Goal: Communication & Community: Participate in discussion

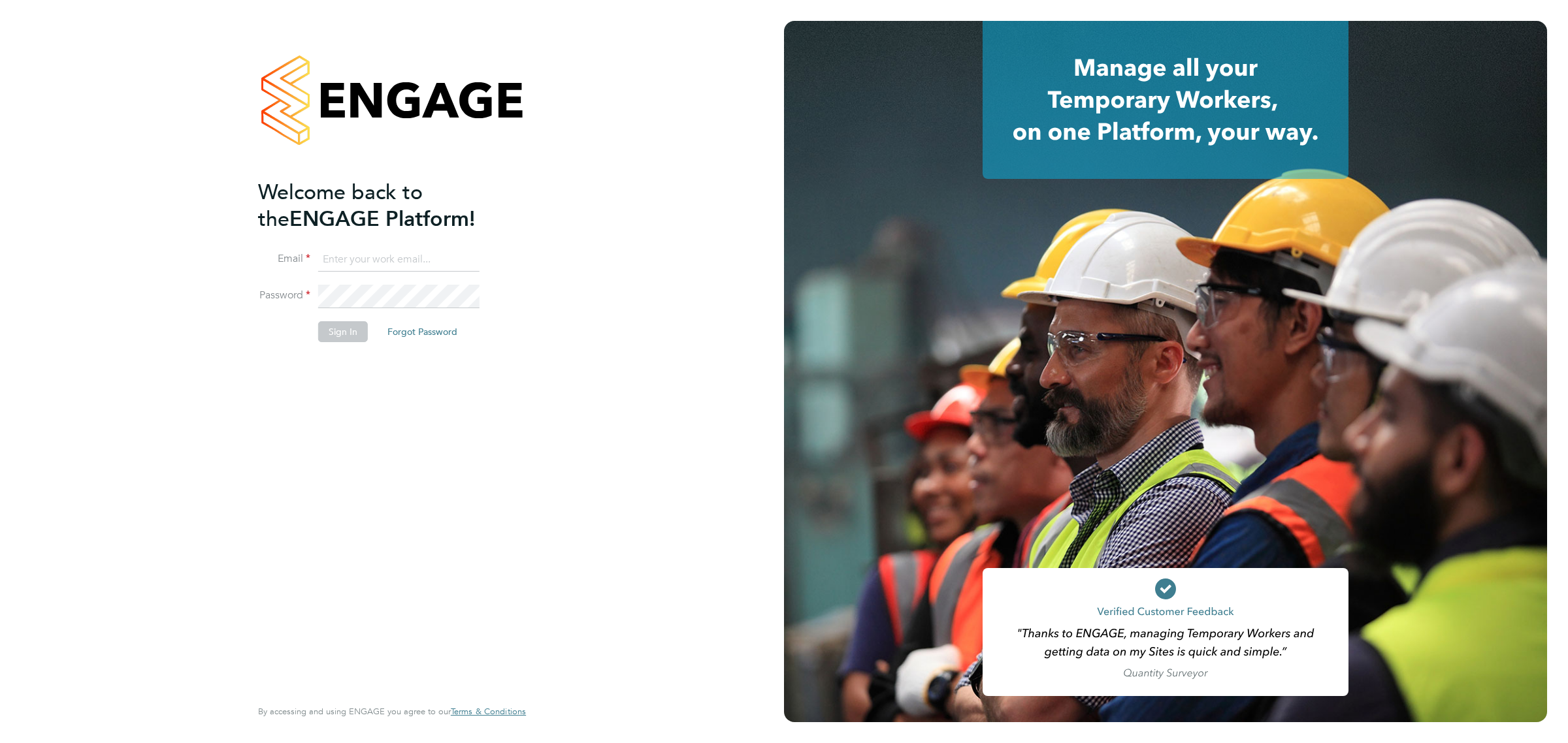
type input "vicki@bluewaterwales.com"
click at [350, 350] on li "Sign In Forgot Password" at bounding box center [385, 338] width 254 height 34
click at [343, 329] on button "Sign In" at bounding box center [343, 331] width 49 height 21
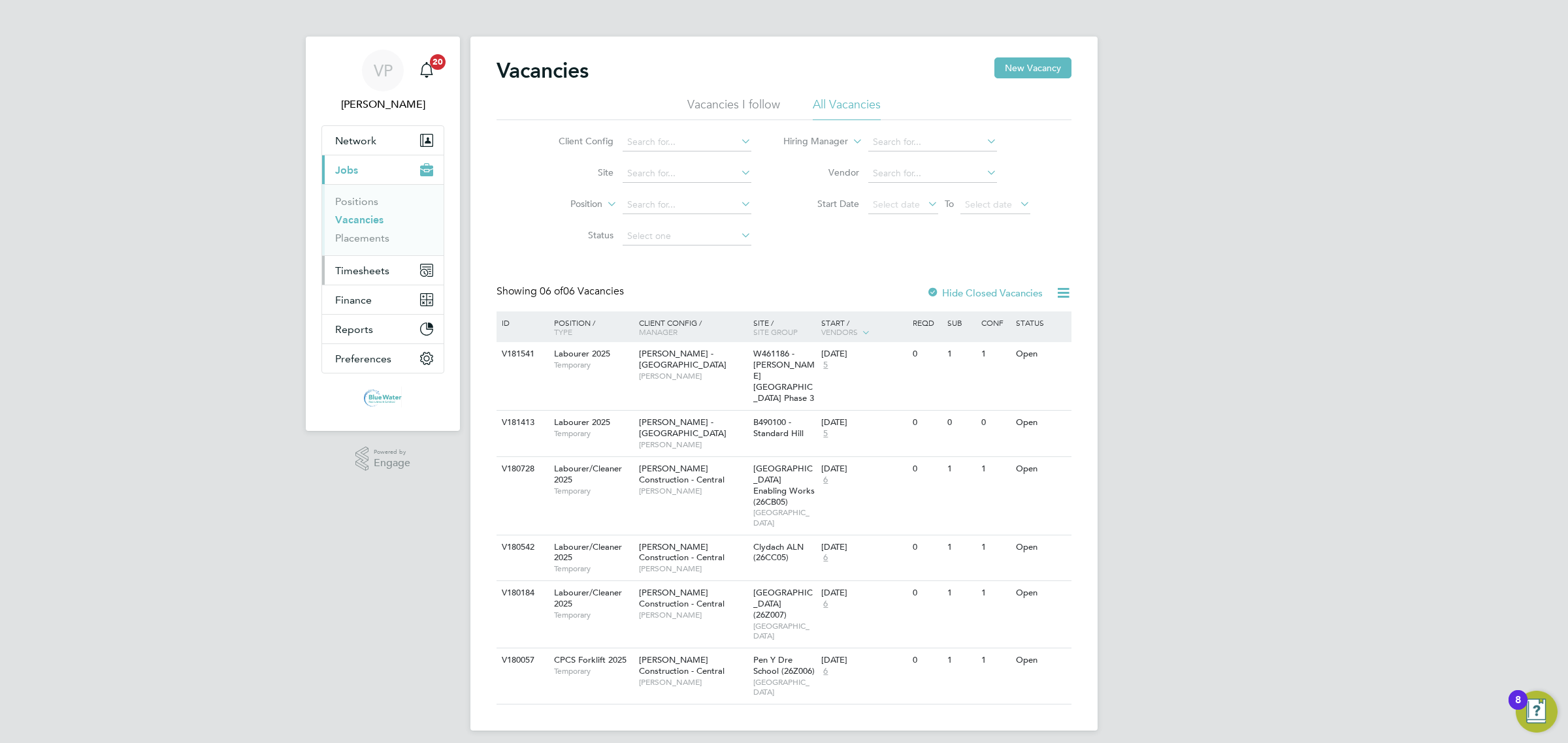
click at [375, 264] on button "Timesheets" at bounding box center [383, 270] width 122 height 28
click at [370, 233] on link "Timesheets" at bounding box center [362, 232] width 54 height 13
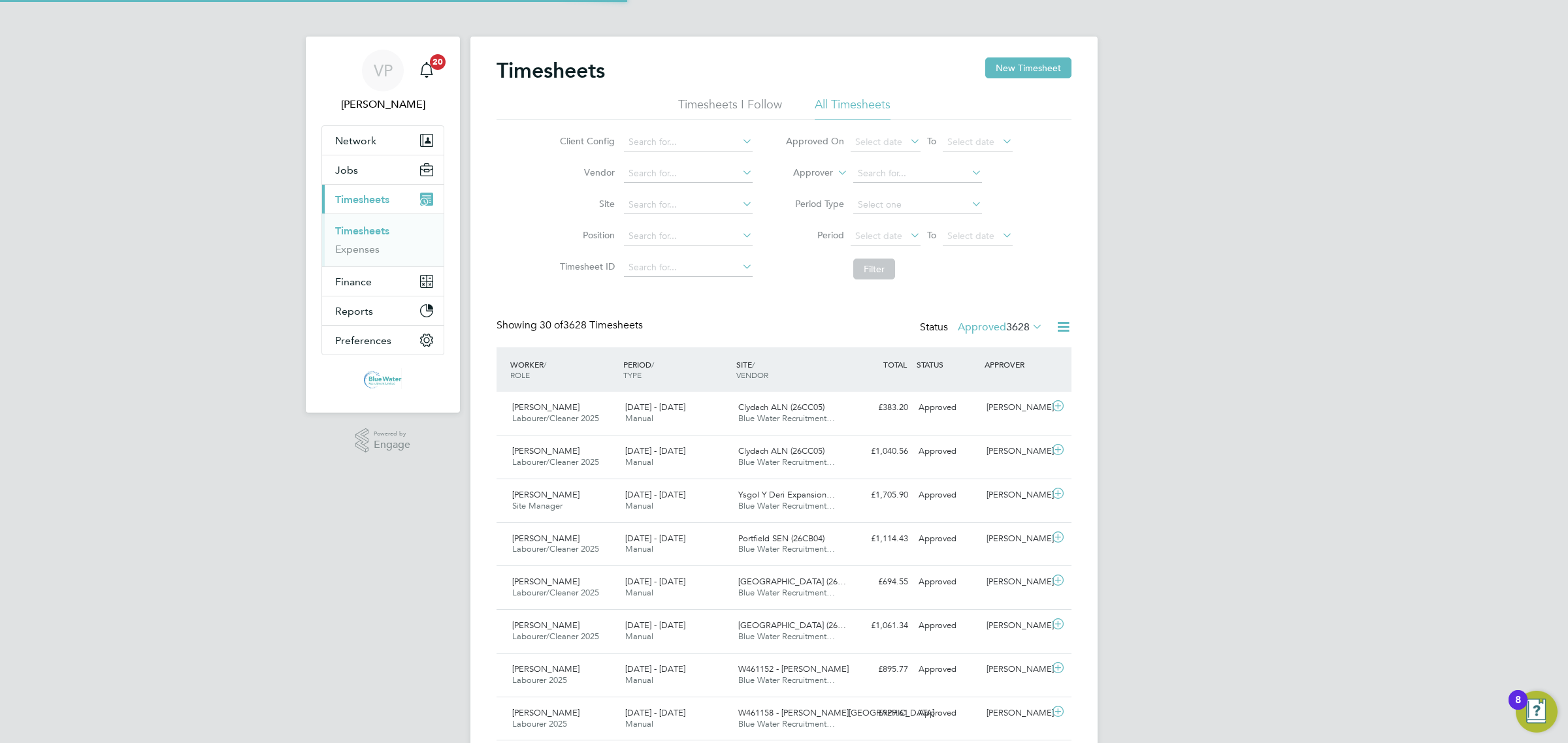
click at [1010, 331] on span "3628" at bounding box center [1018, 327] width 24 height 13
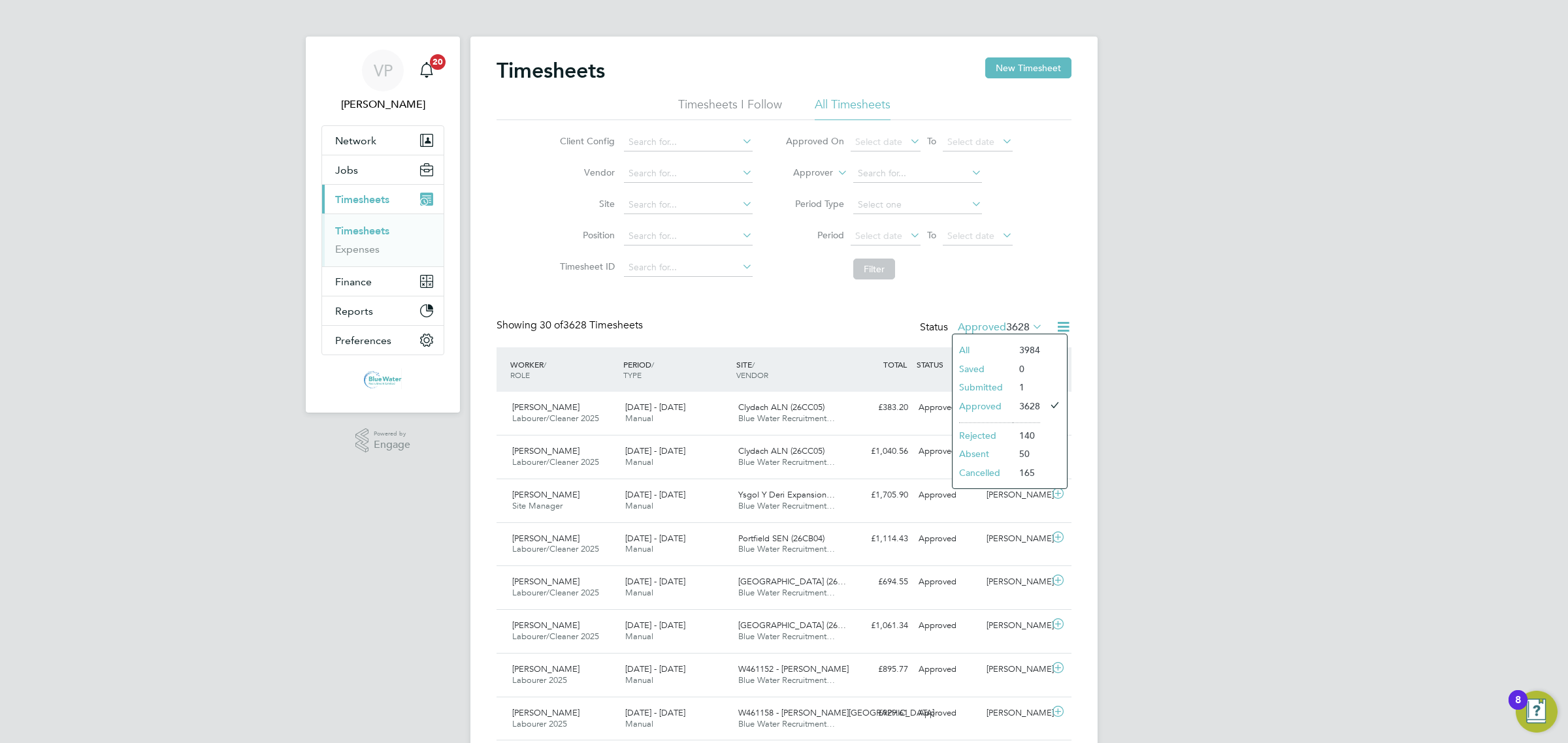
click at [1003, 387] on li "Submitted" at bounding box center [983, 387] width 60 height 18
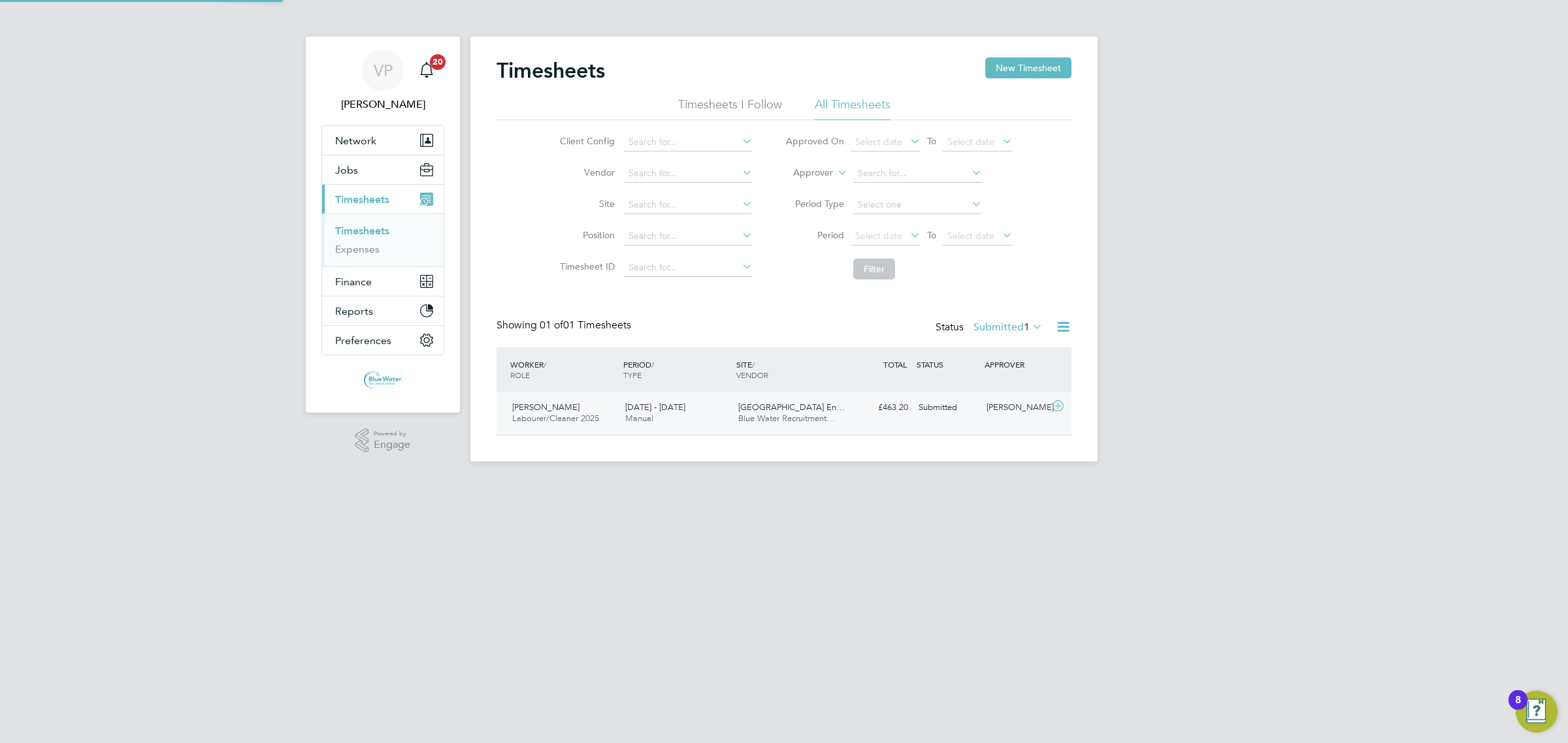
drag, startPoint x: 735, startPoint y: 424, endPoint x: 739, endPoint y: 430, distance: 7.2
click at [737, 425] on div "[GEOGRAPHIC_DATA] En… Blue Water Recruitment…" at bounding box center [789, 414] width 113 height 33
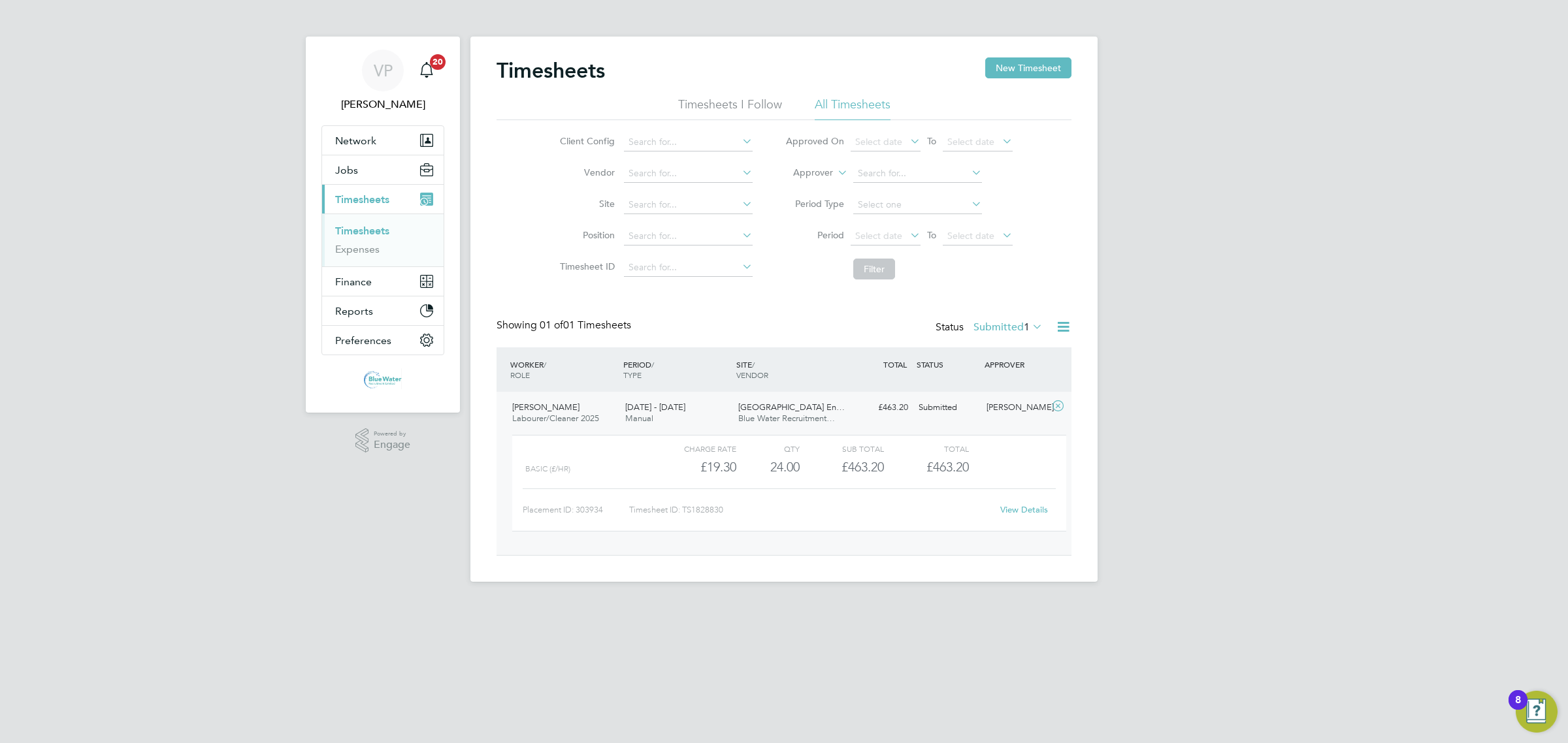
click at [1035, 504] on div "View Details" at bounding box center [1023, 510] width 64 height 21
click at [1004, 508] on link "View Details" at bounding box center [1024, 510] width 48 height 11
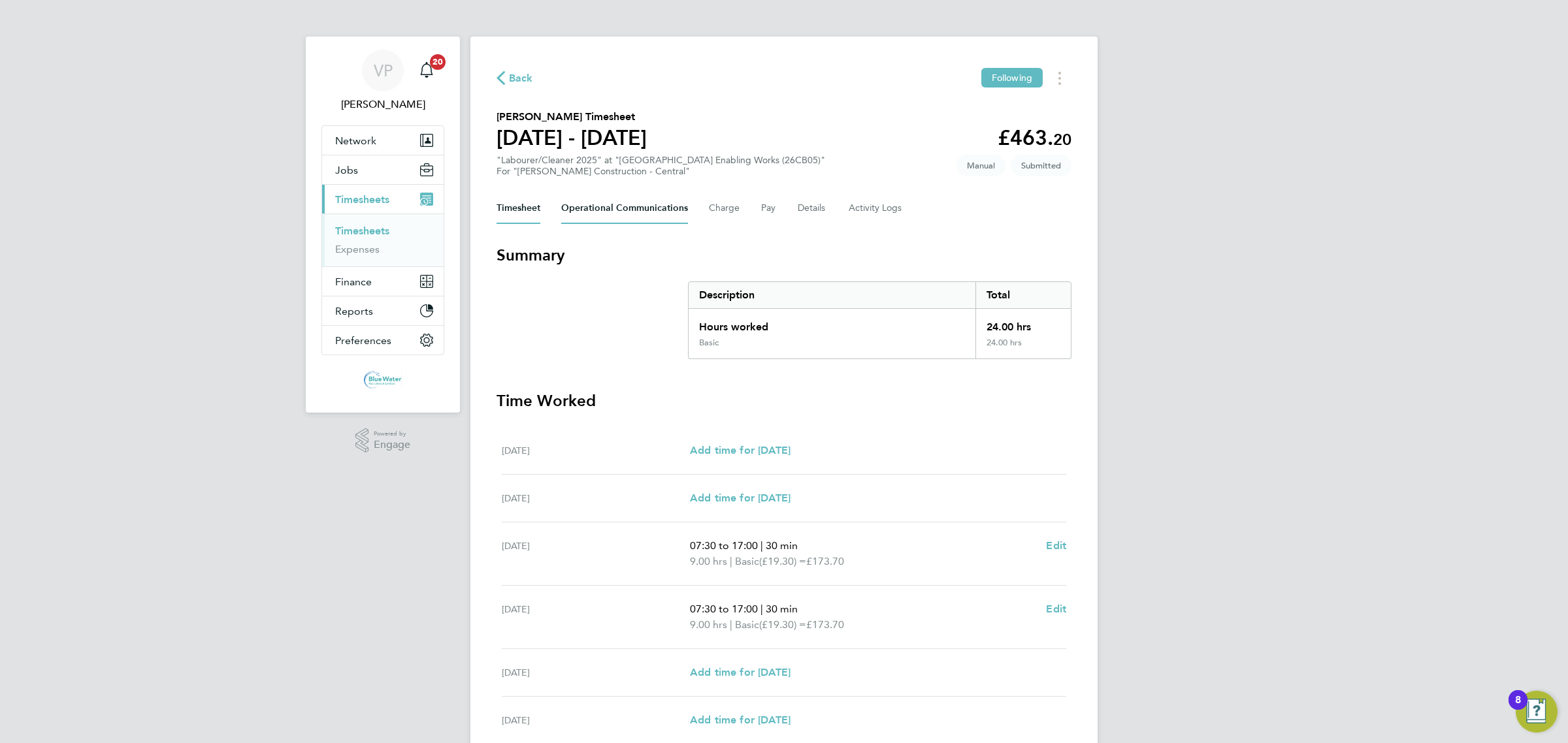
click at [633, 216] on Communications-tab "Operational Communications" at bounding box center [624, 209] width 126 height 31
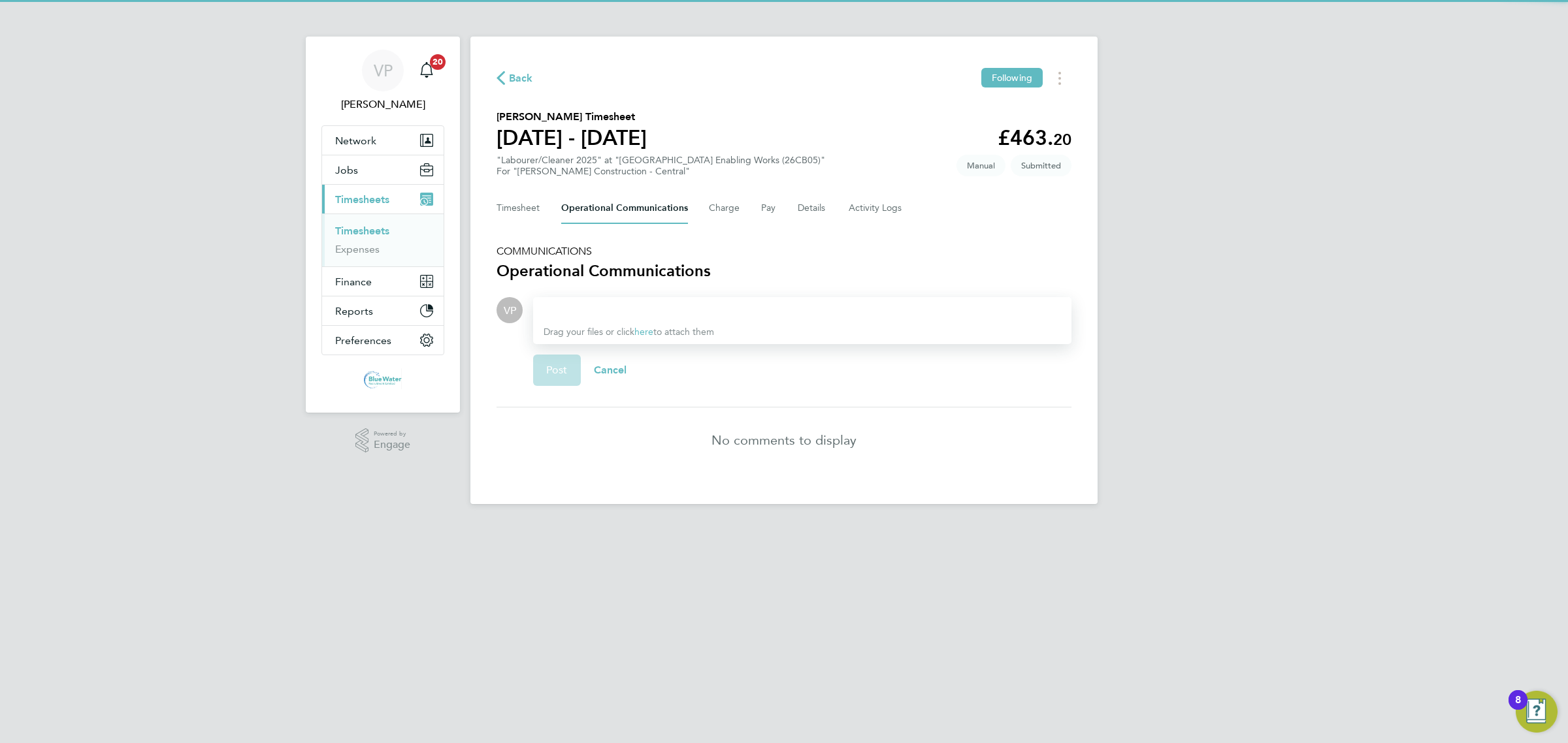
click at [596, 302] on div at bounding box center [802, 309] width 517 height 16
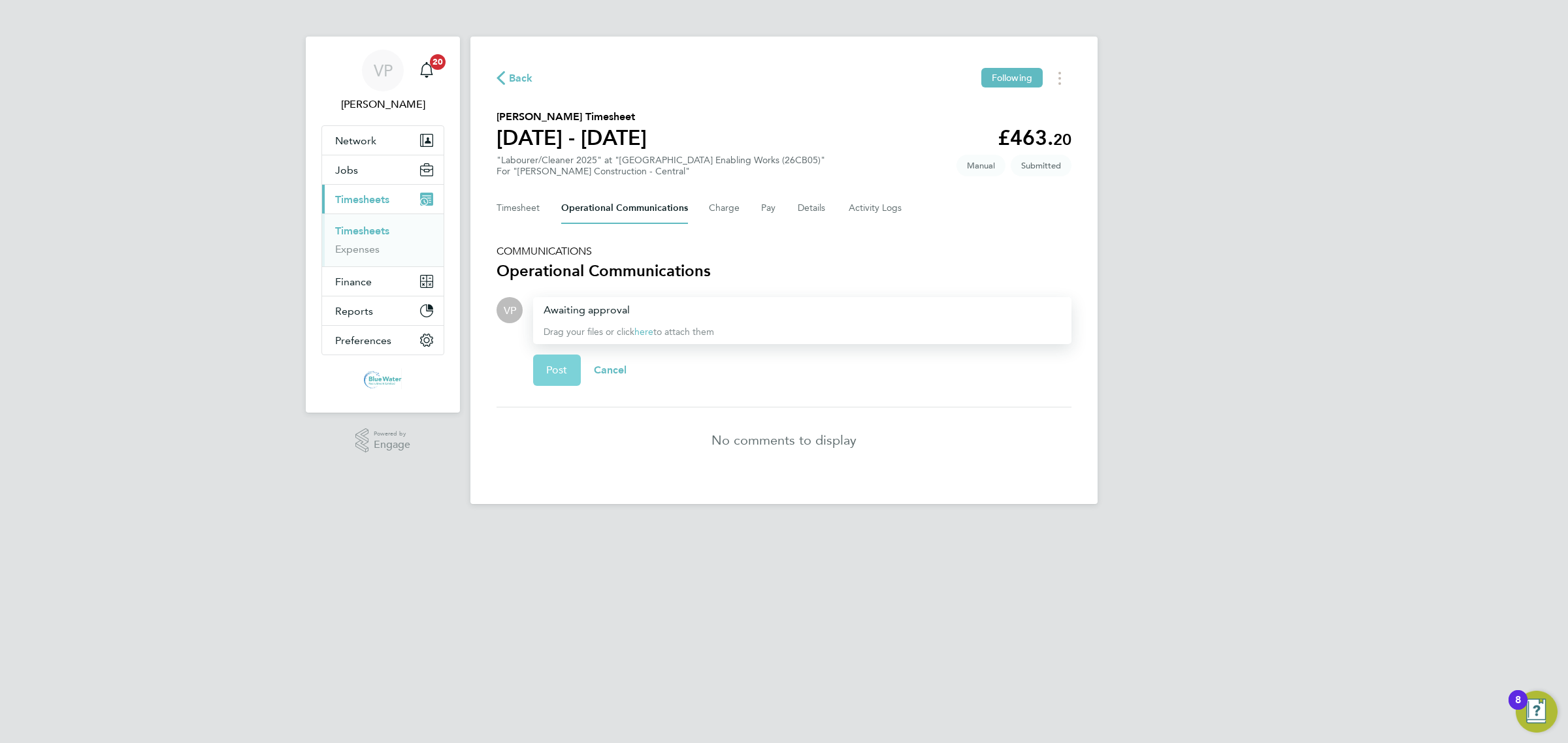
click at [562, 360] on button "Post" at bounding box center [557, 371] width 48 height 31
